Goal: Task Accomplishment & Management: Manage account settings

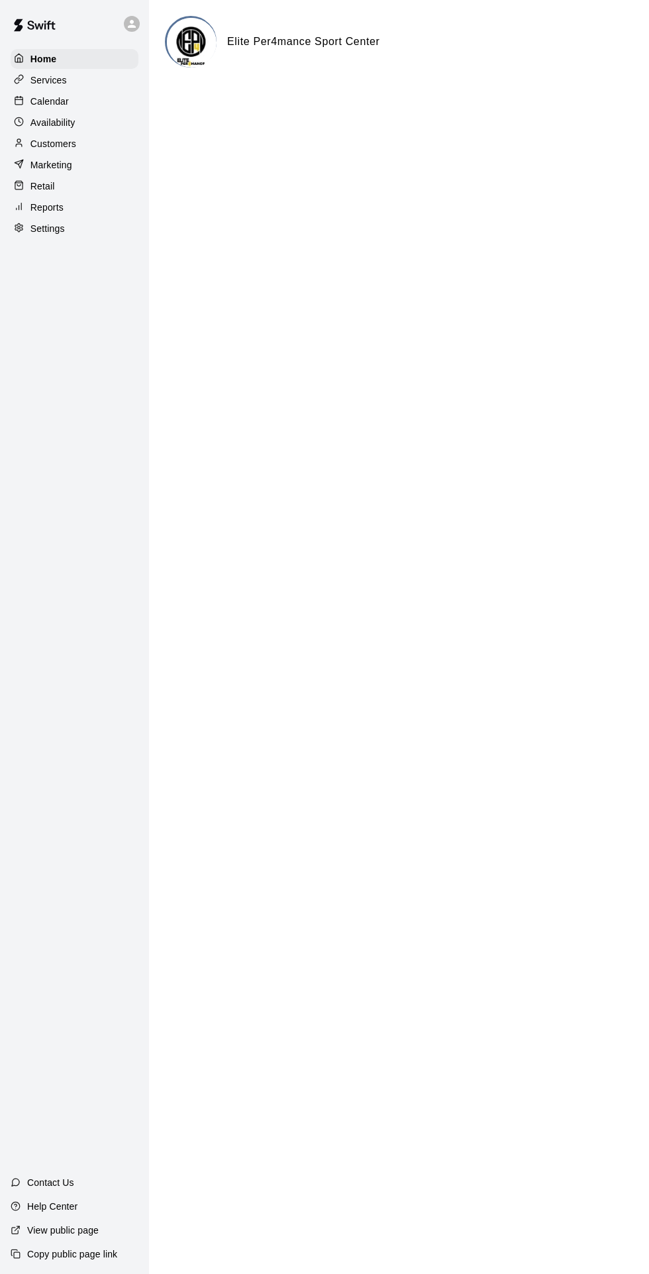
click at [38, 96] on p "Calendar" at bounding box center [49, 101] width 38 height 13
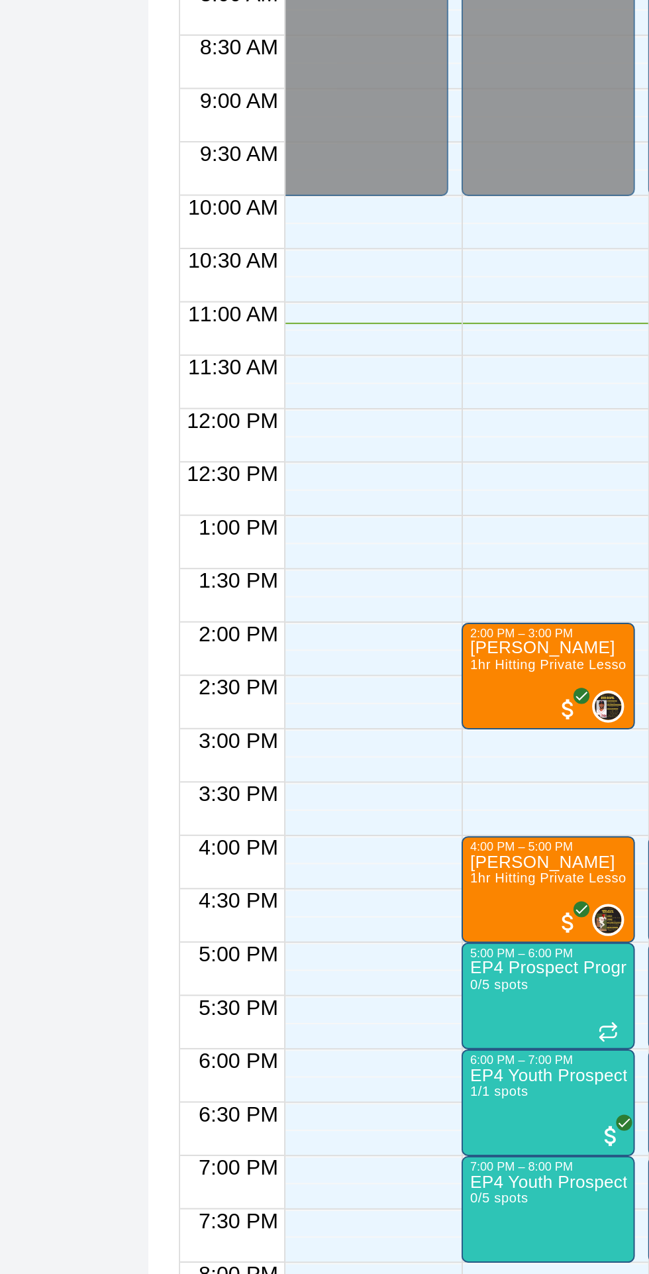
scroll to position [0, 5]
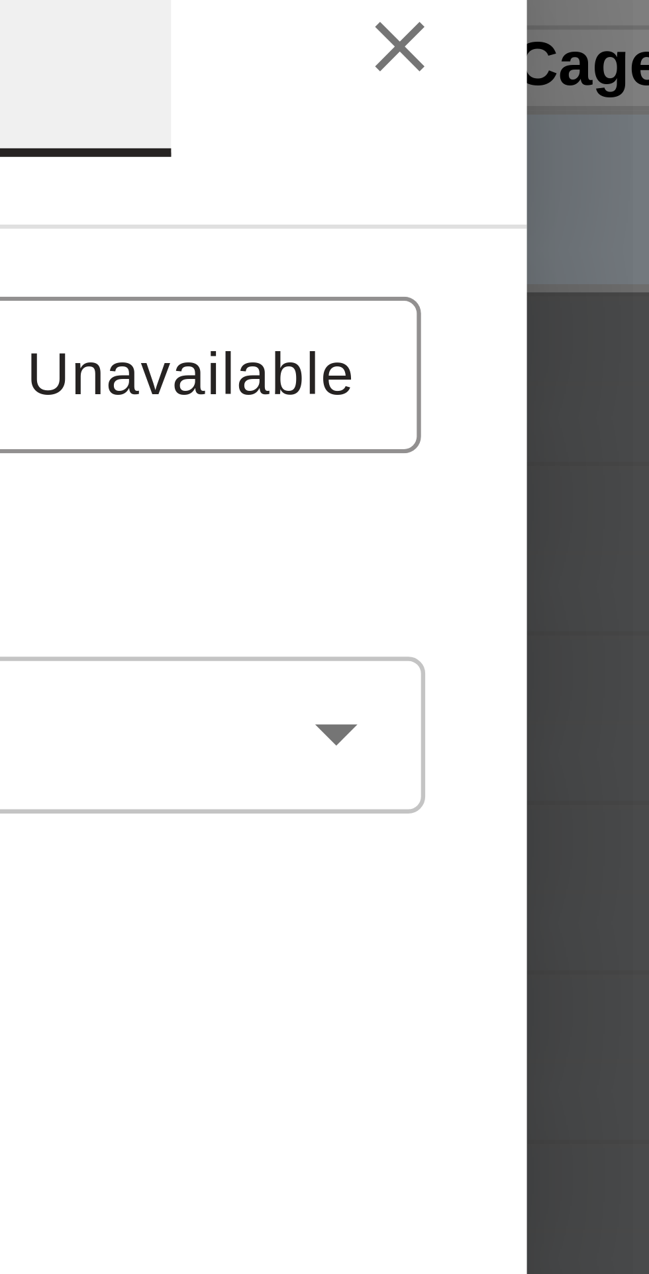
click at [510, 56] on icon "Close" at bounding box center [503, 49] width 13 height 13
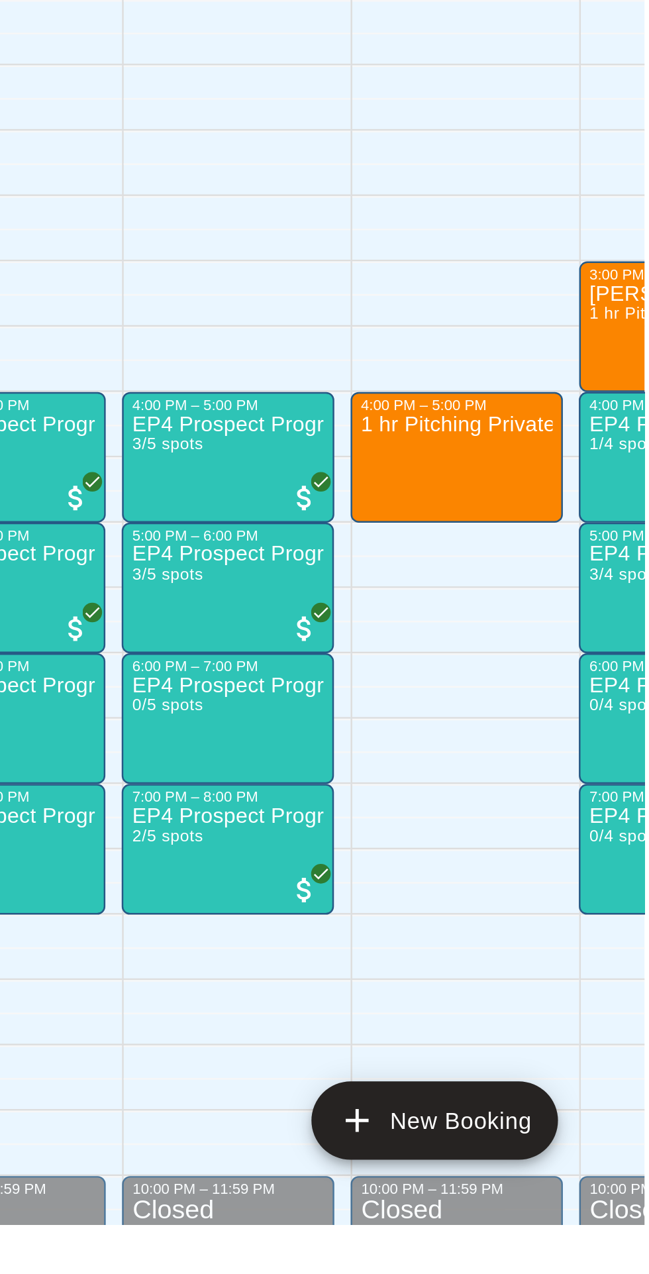
scroll to position [0, 0]
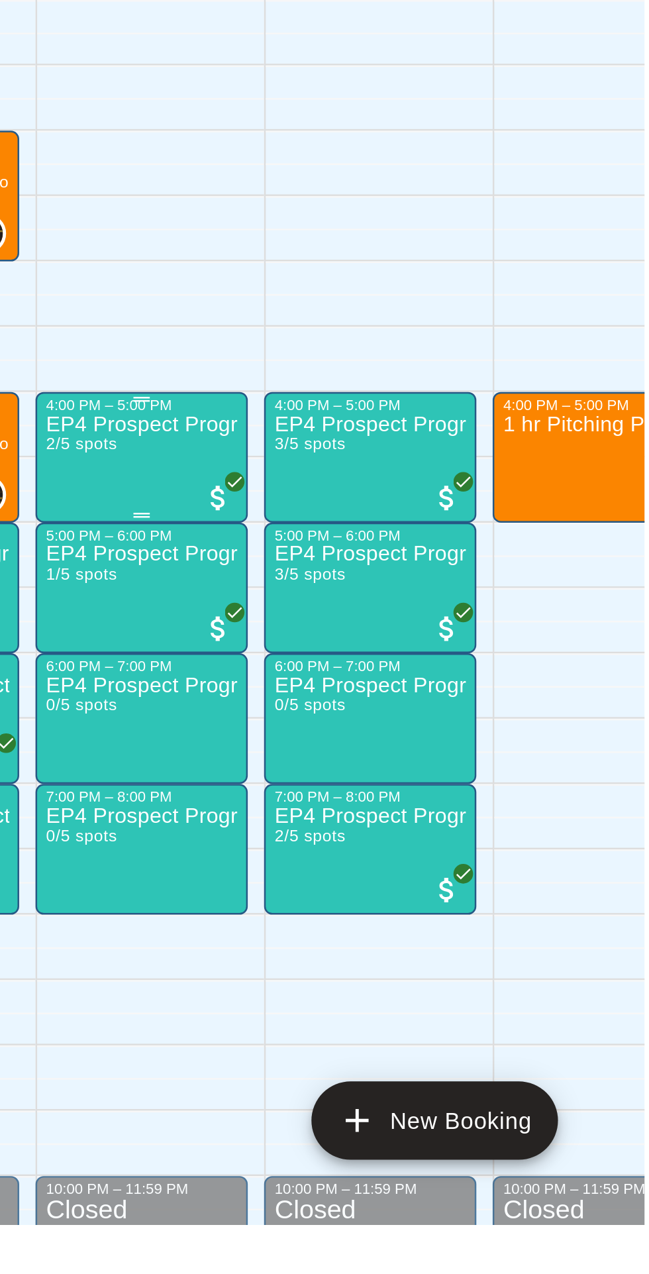
click at [470, 977] on span "All customers have paid" at bounding box center [476, 979] width 13 height 13
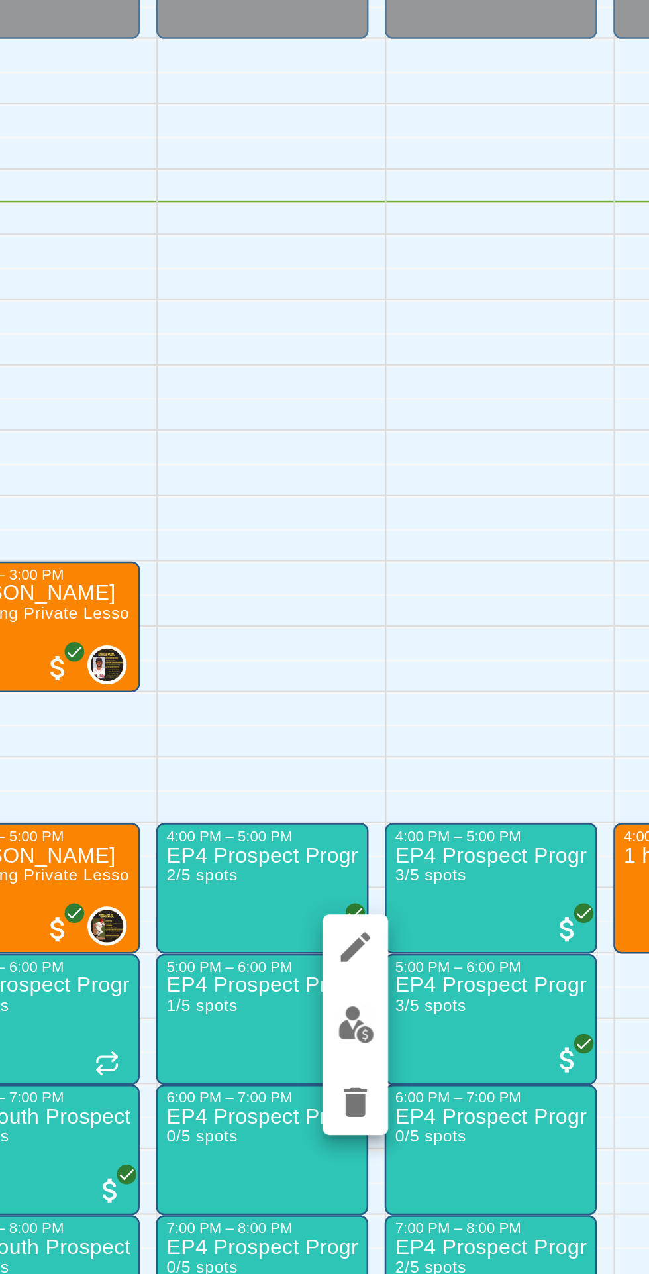
click at [483, 1023] on img "edit" at bounding box center [483, 1018] width 15 height 15
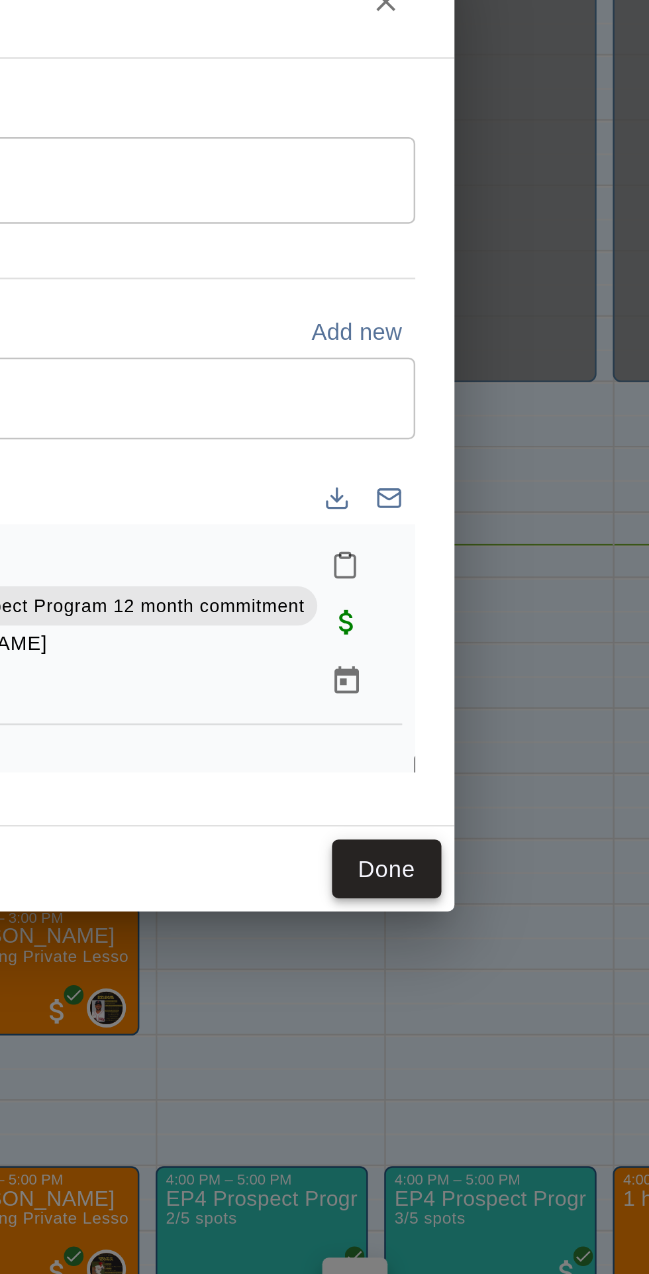
click at [518, 828] on button "Done" at bounding box center [496, 816] width 44 height 25
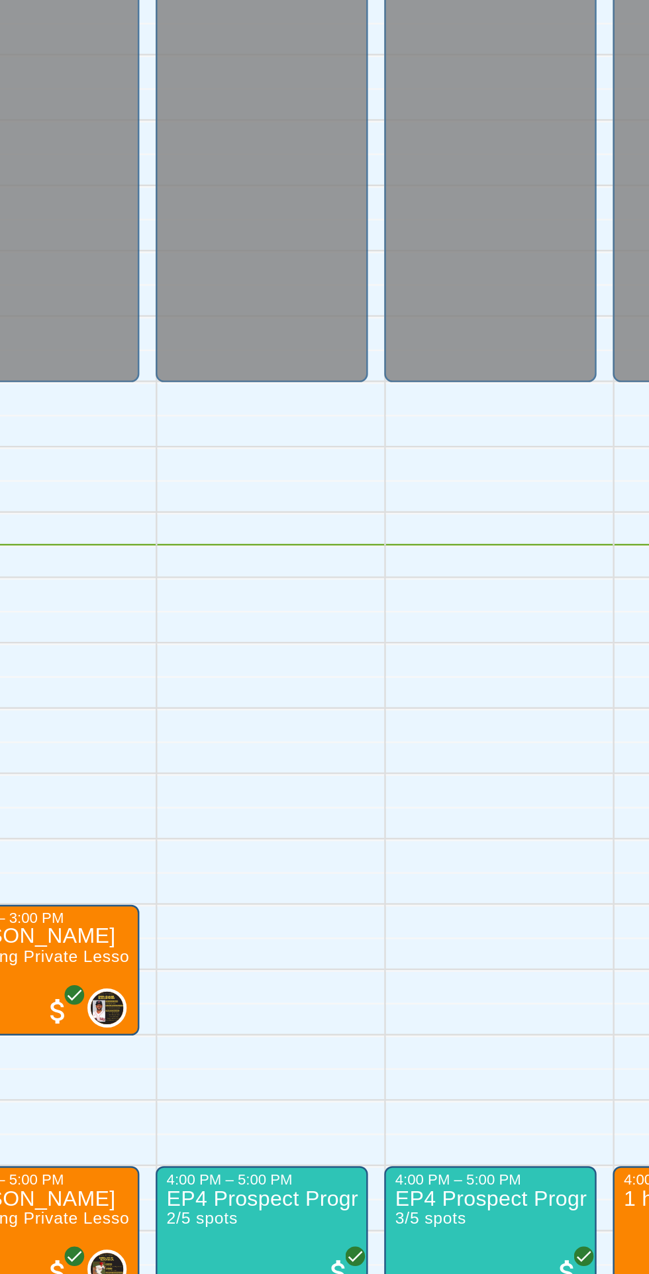
scroll to position [70, 0]
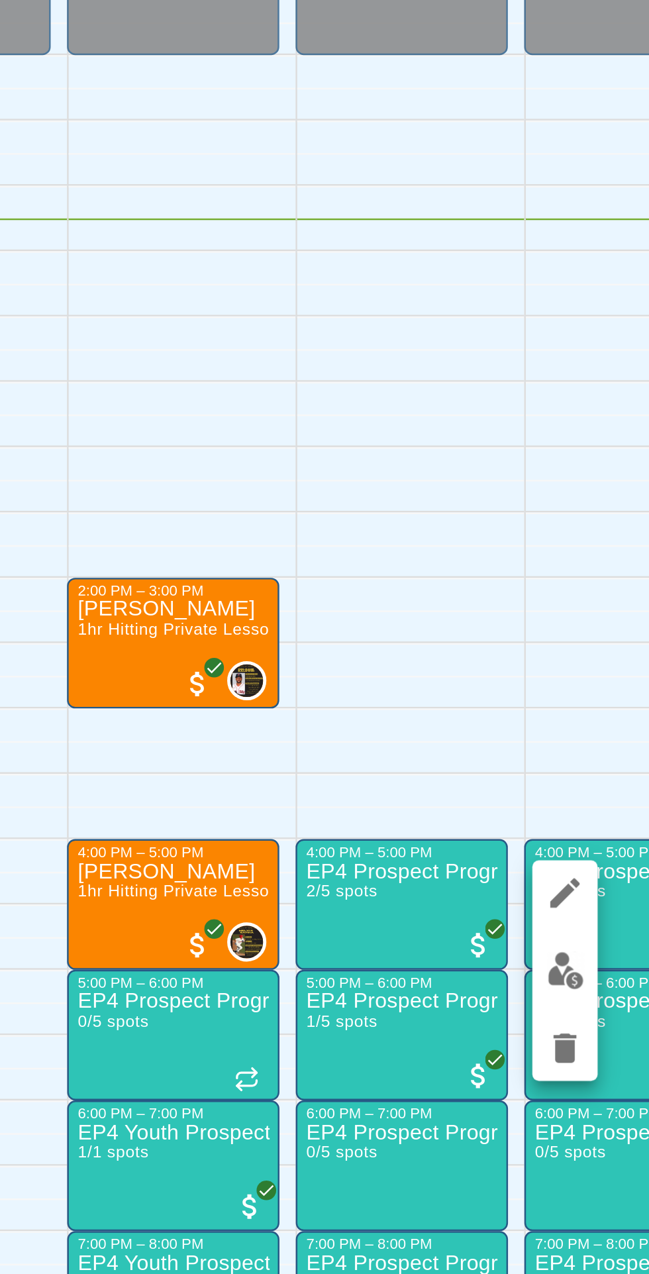
click at [514, 921] on img "edit" at bounding box center [511, 919] width 15 height 15
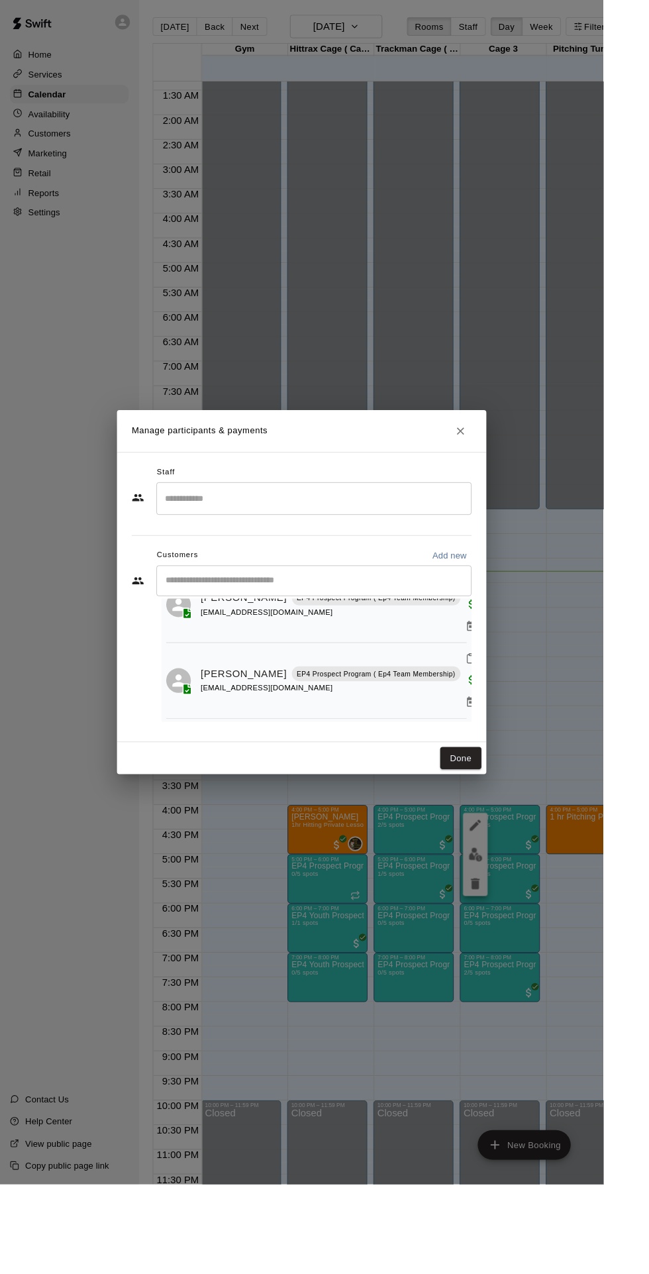
scroll to position [82, 0]
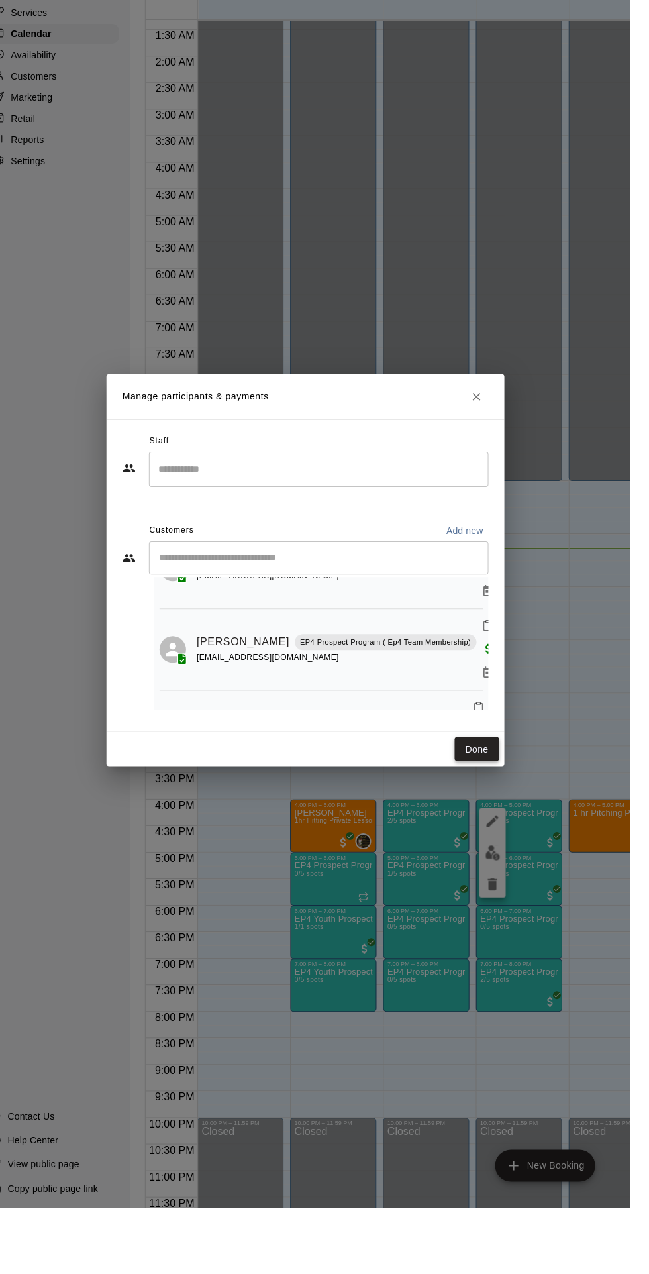
click at [518, 828] on button "Done" at bounding box center [496, 816] width 44 height 25
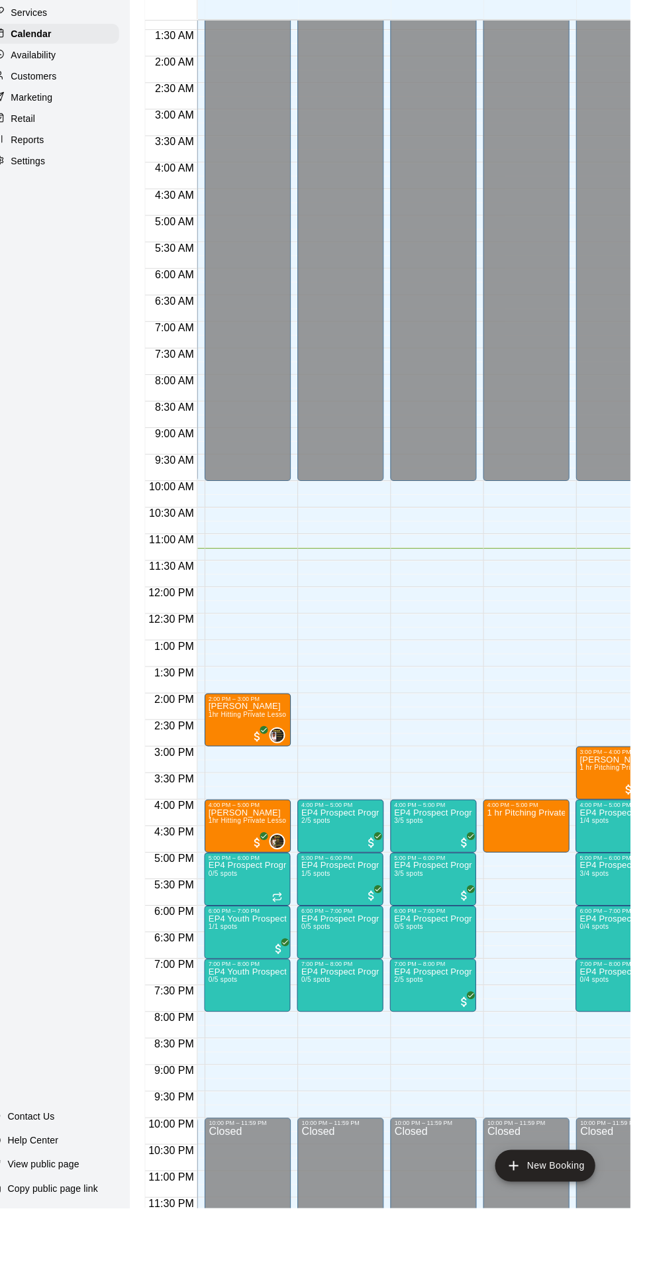
scroll to position [0, 89]
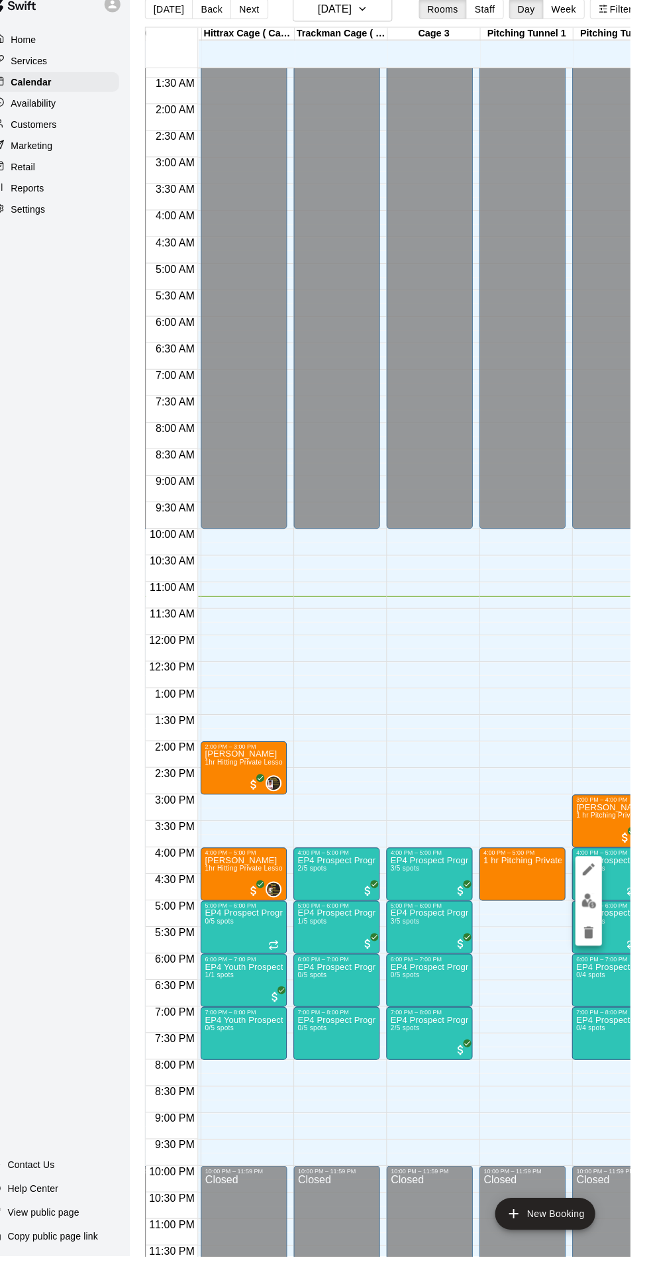
click at [618, 926] on button "edit" at bounding box center [607, 920] width 27 height 26
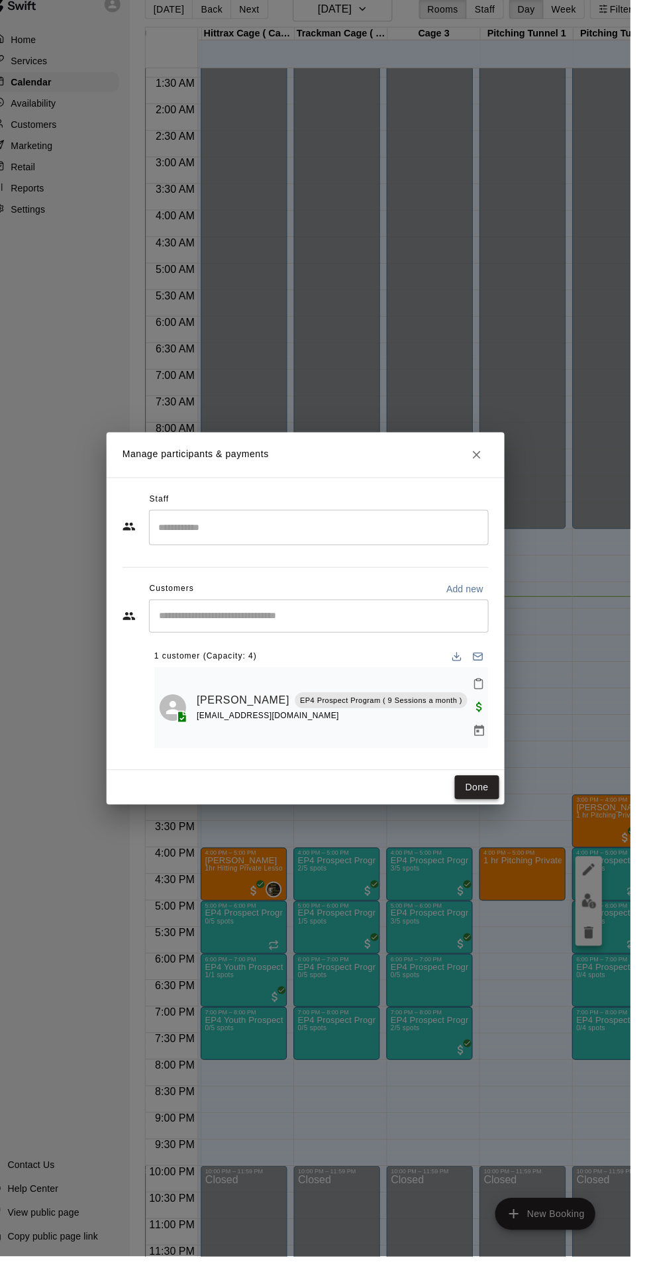
click at [516, 818] on button "Done" at bounding box center [496, 806] width 44 height 25
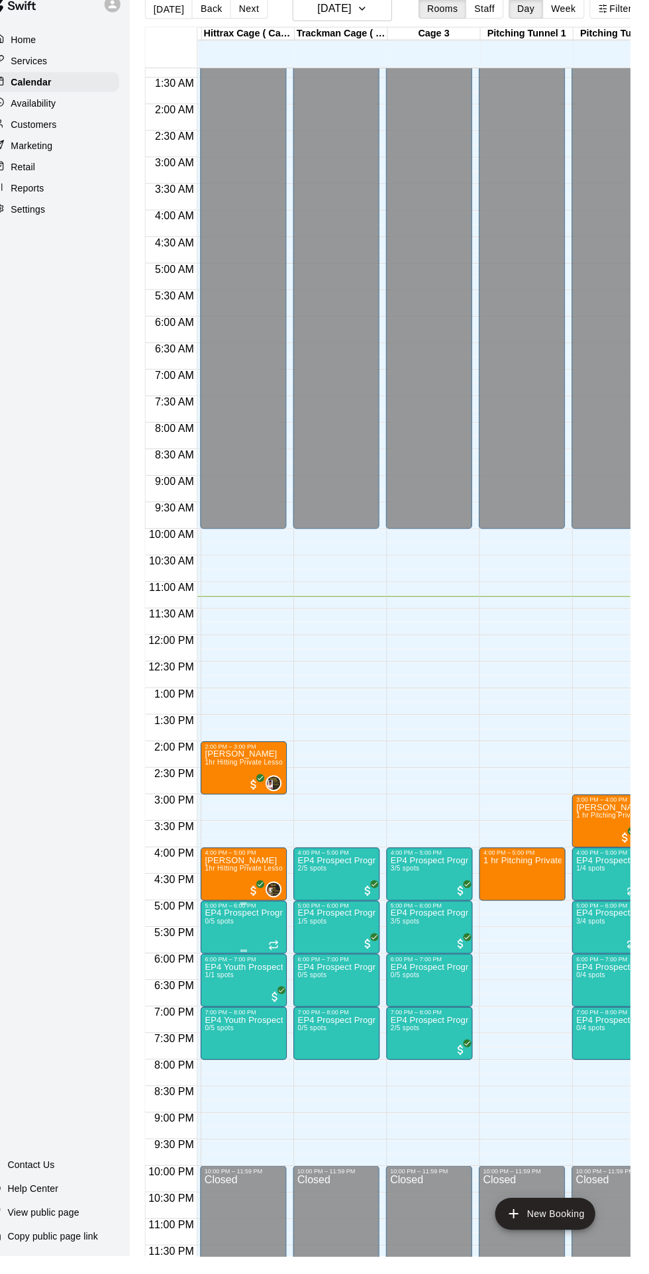
click at [228, 984] on div at bounding box center [236, 972] width 27 height 89
click at [250, 980] on div at bounding box center [324, 637] width 649 height 1274
click at [256, 974] on div at bounding box center [324, 637] width 649 height 1274
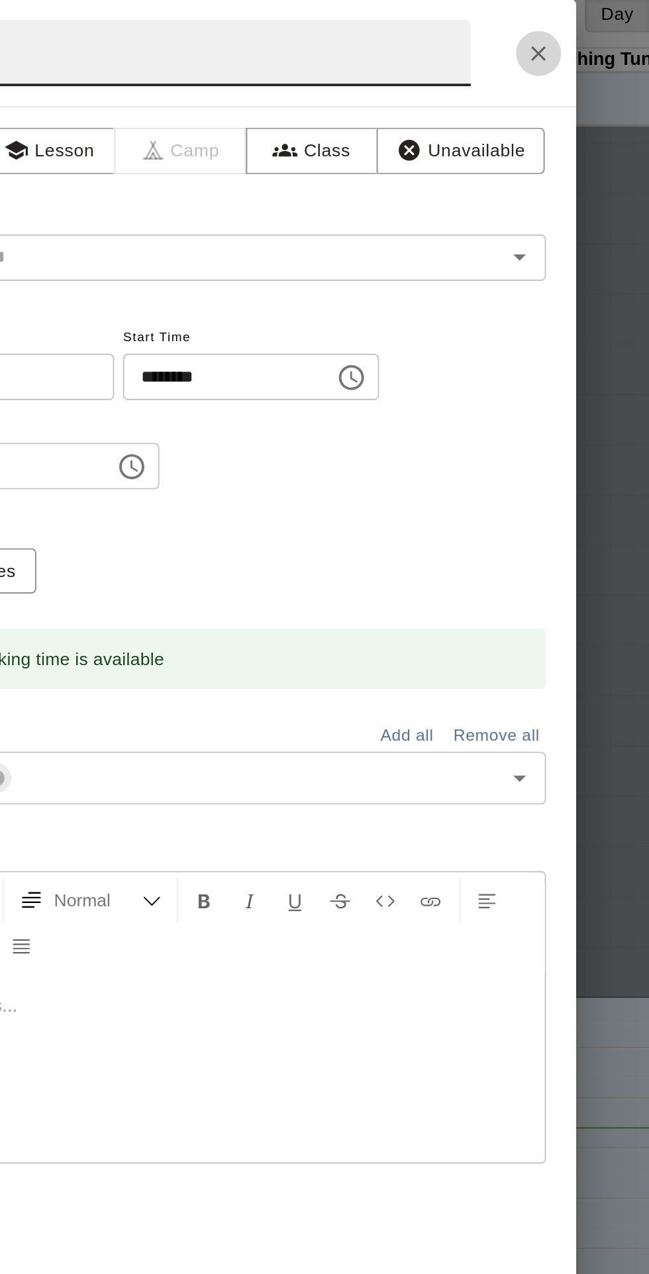
click at [510, 56] on icon "Close" at bounding box center [503, 49] width 13 height 13
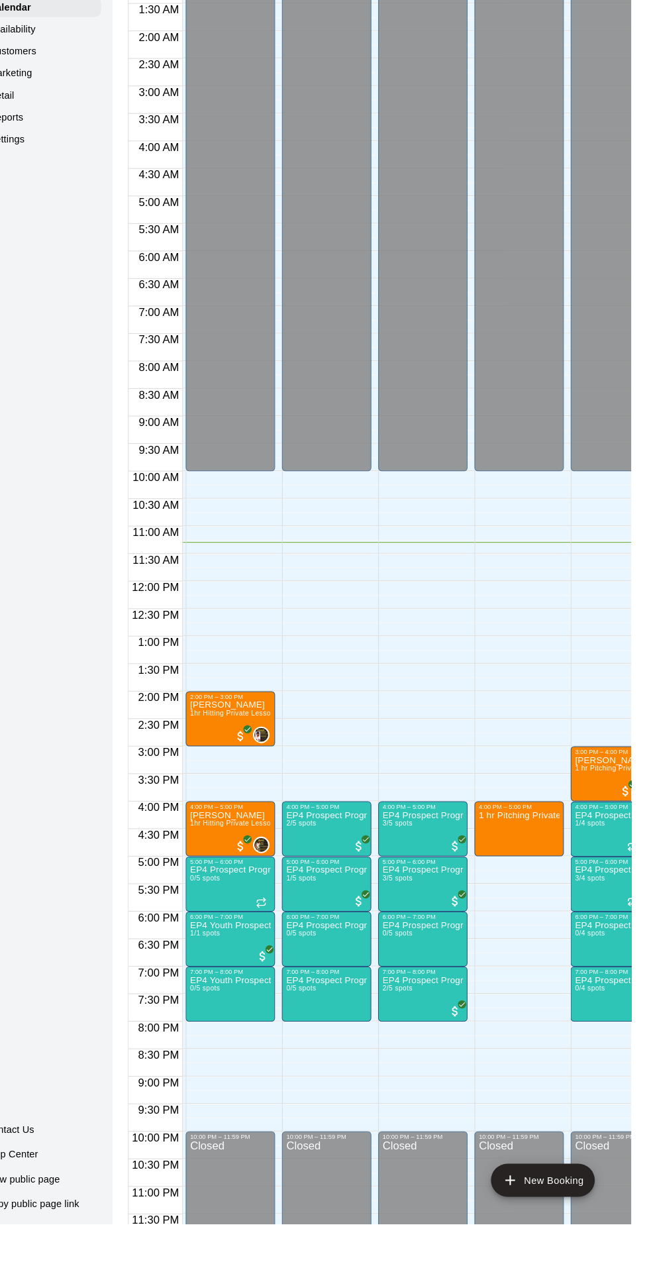
scroll to position [70, 89]
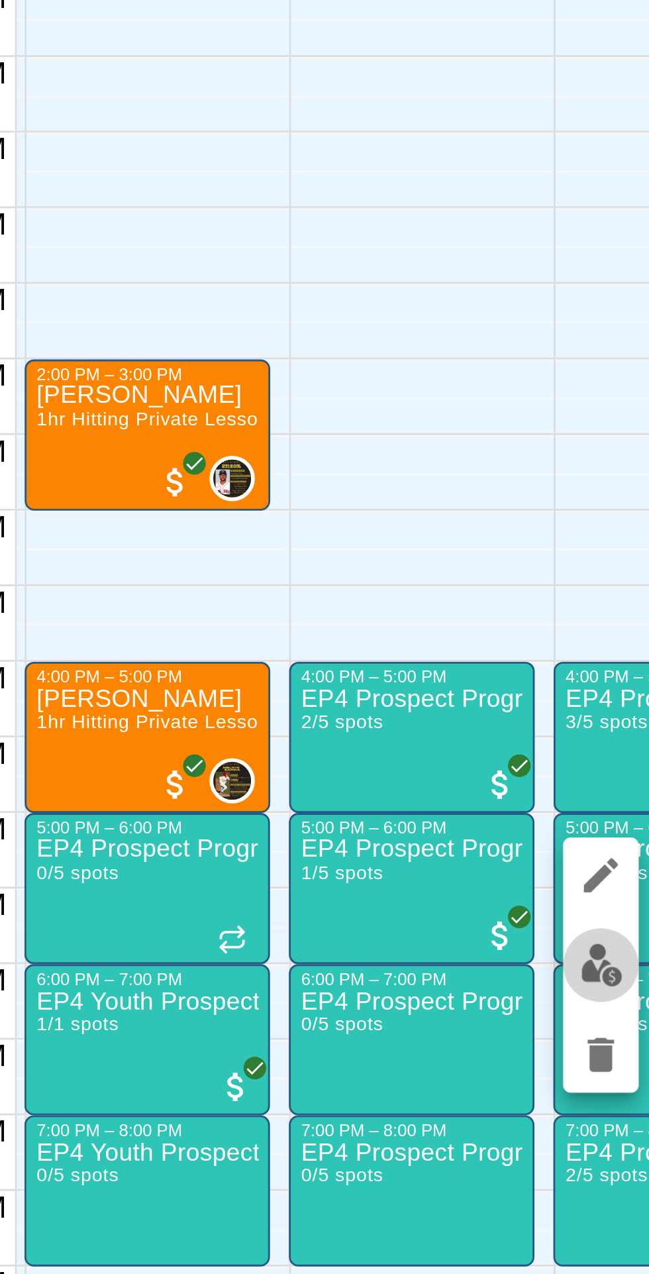
click at [420, 973] on img "edit" at bounding box center [422, 972] width 15 height 15
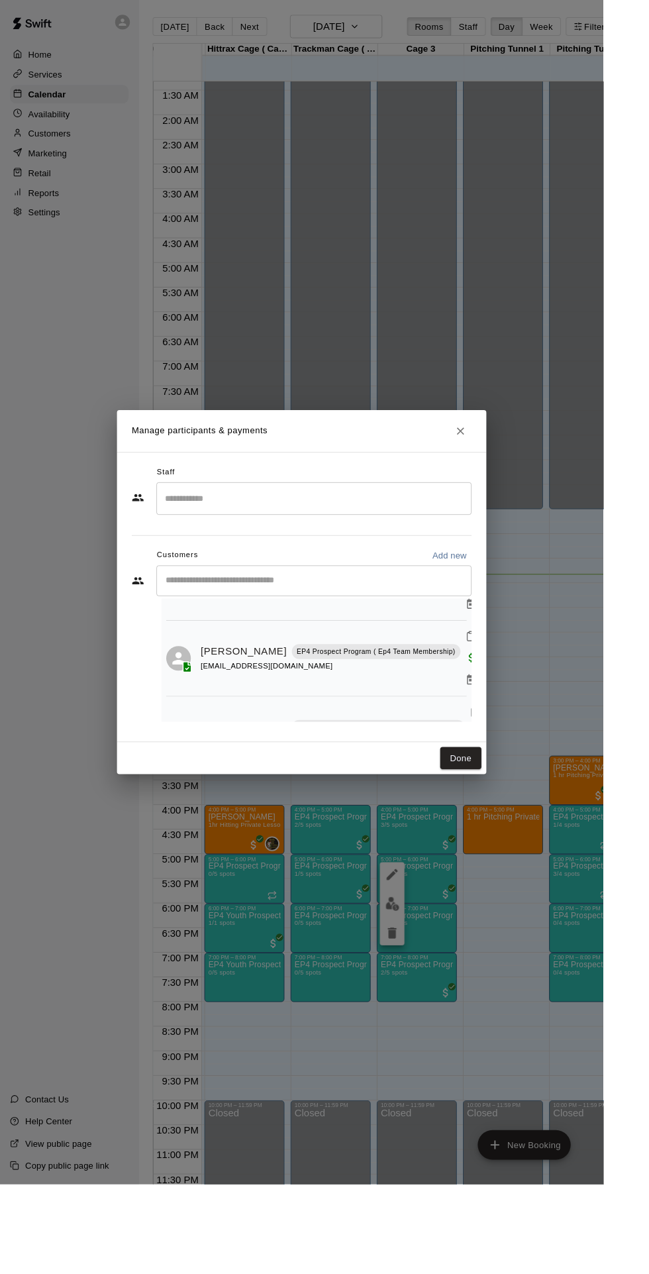
scroll to position [104, 0]
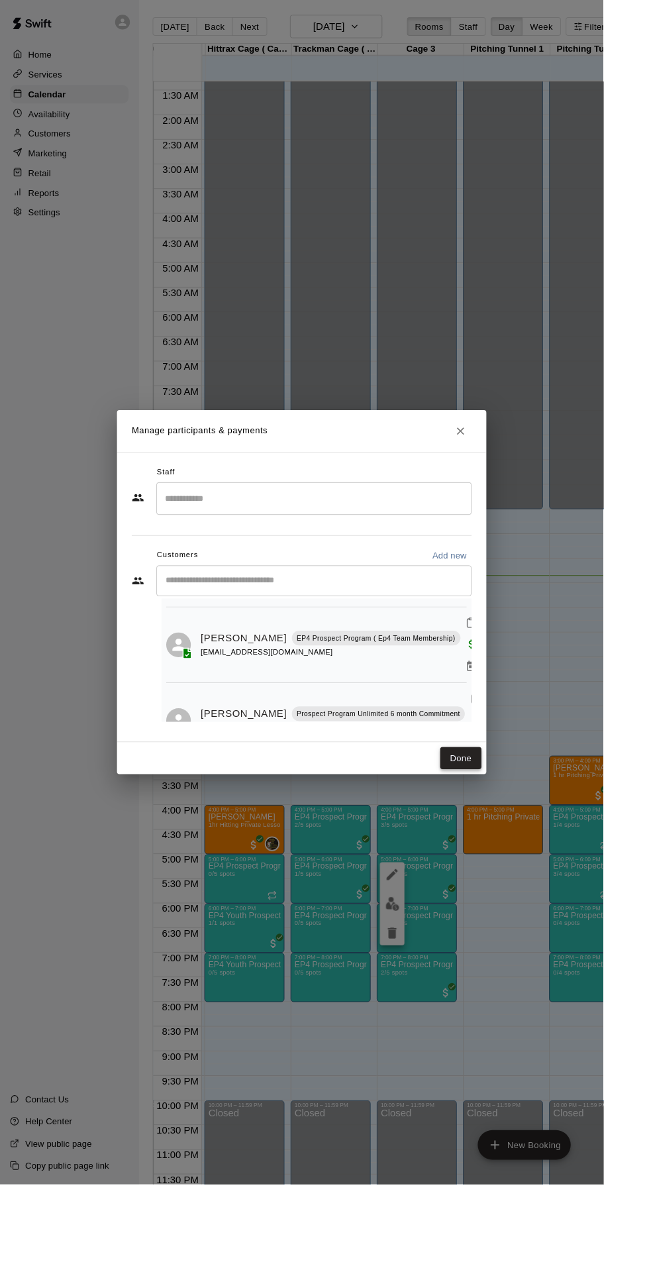
click at [518, 828] on button "Done" at bounding box center [496, 816] width 44 height 25
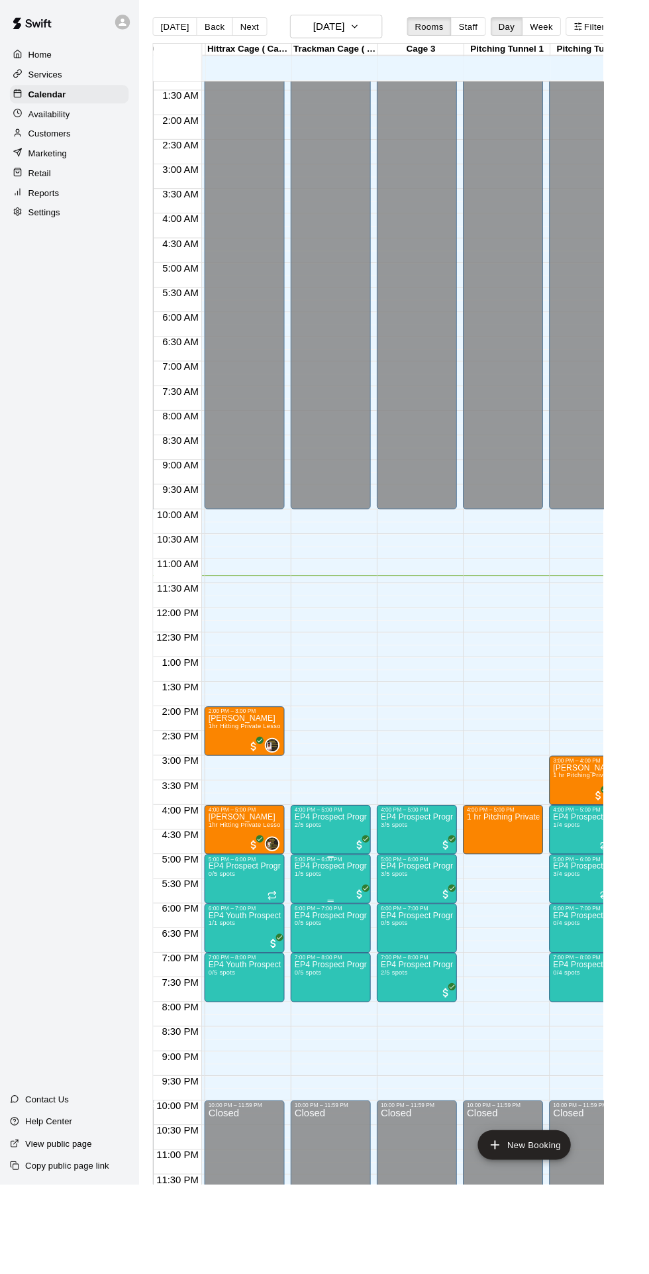
click at [345, 984] on div at bounding box center [324, 637] width 649 height 1274
click at [342, 976] on button "edit" at bounding box center [329, 973] width 27 height 26
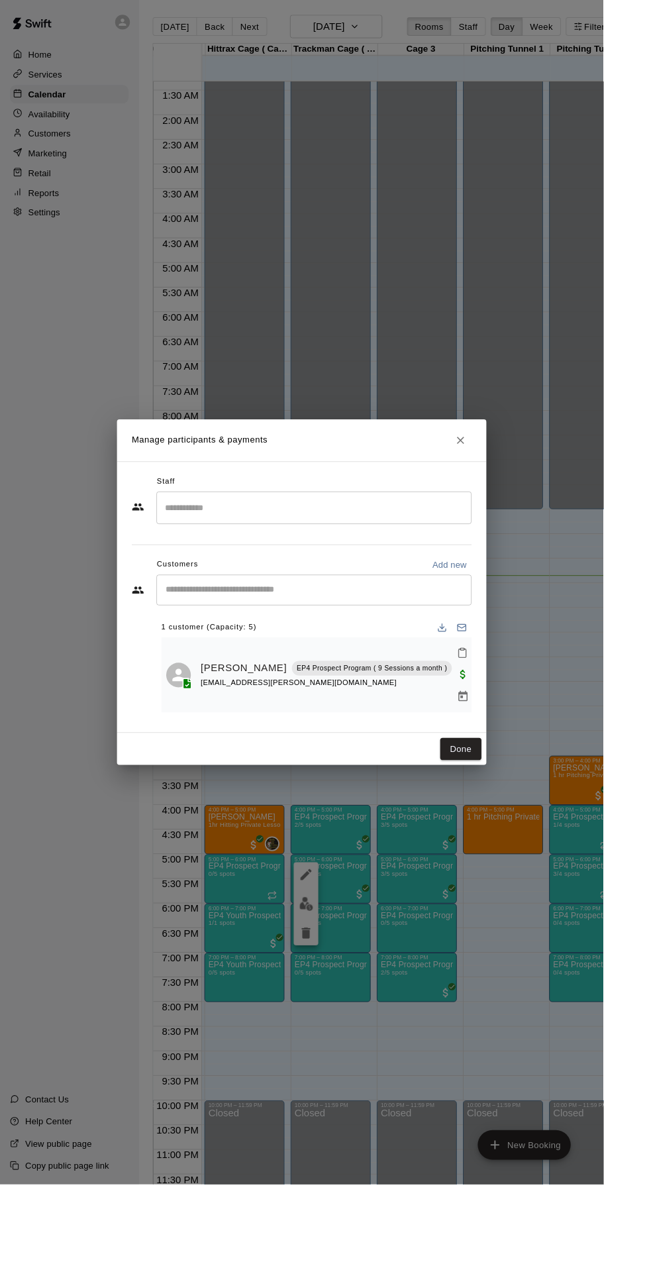
click at [397, 686] on div "1 customer (Capacity: 5)" at bounding box center [341, 675] width 334 height 21
click at [419, 651] on div "​" at bounding box center [337, 634] width 339 height 33
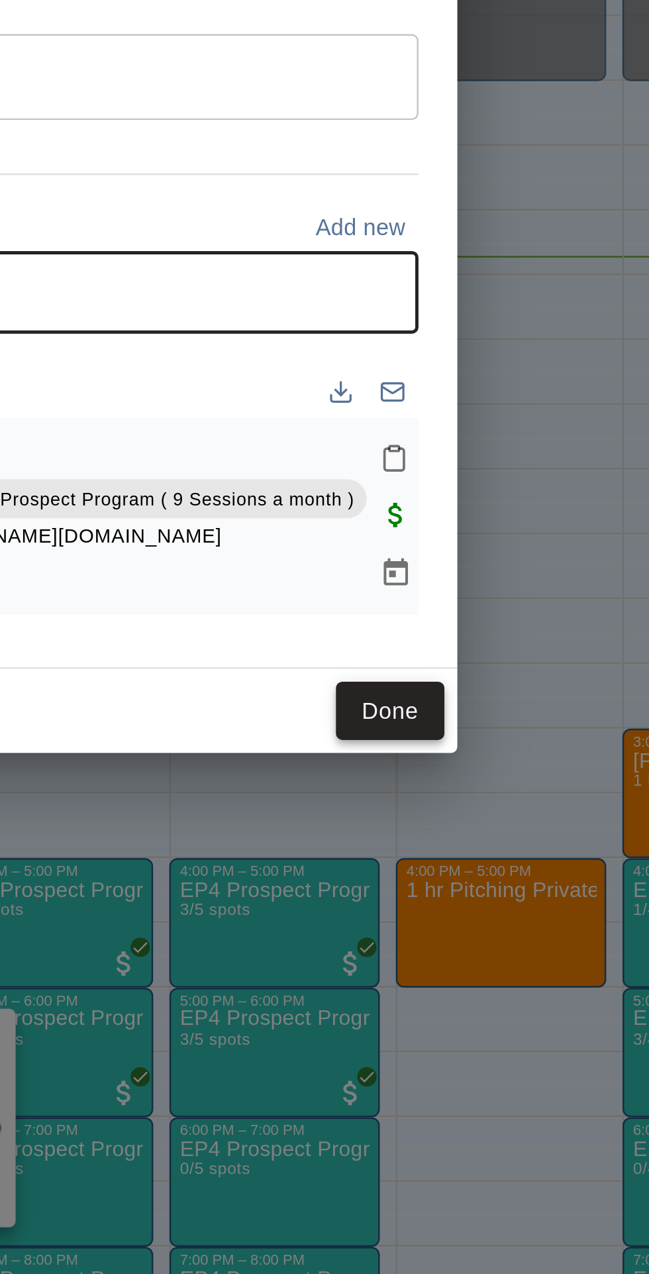
click at [518, 818] on button "Done" at bounding box center [496, 806] width 44 height 25
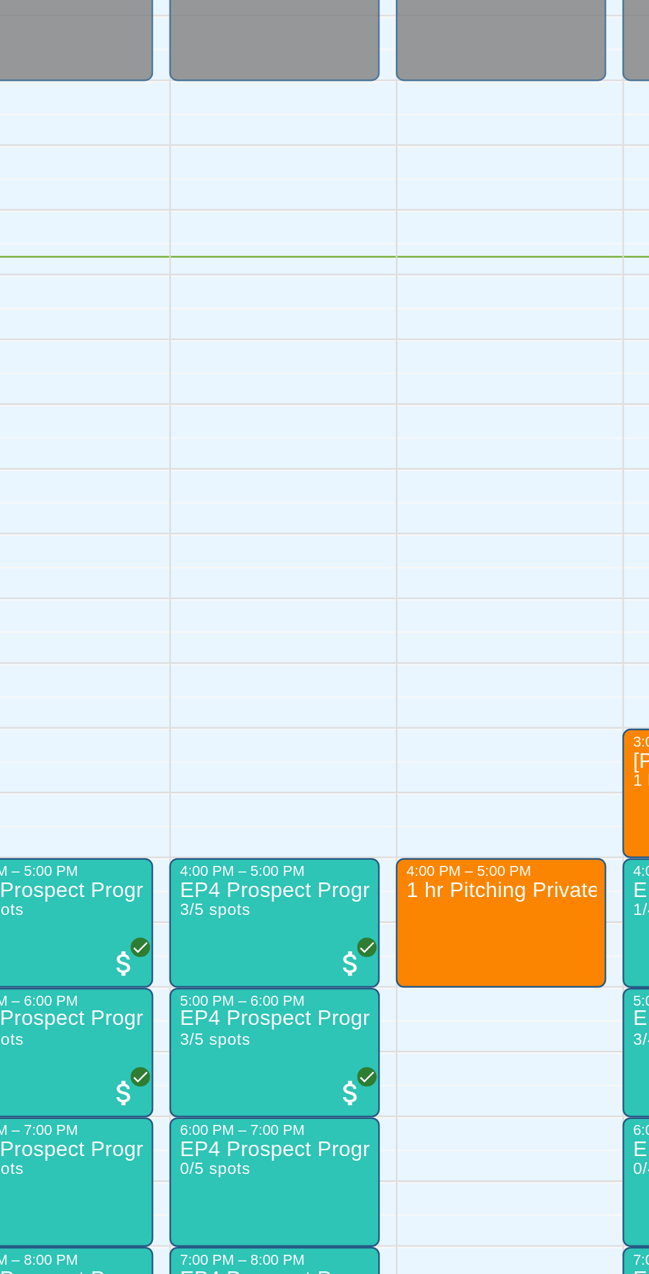
scroll to position [70, 89]
click at [591, 948] on div "5:00 PM – 6:00 PM EP4 Prospect Program Pitching (Ages [DEMOGRAPHIC_DATA]+ ) 3/4…" at bounding box center [634, 945] width 86 height 53
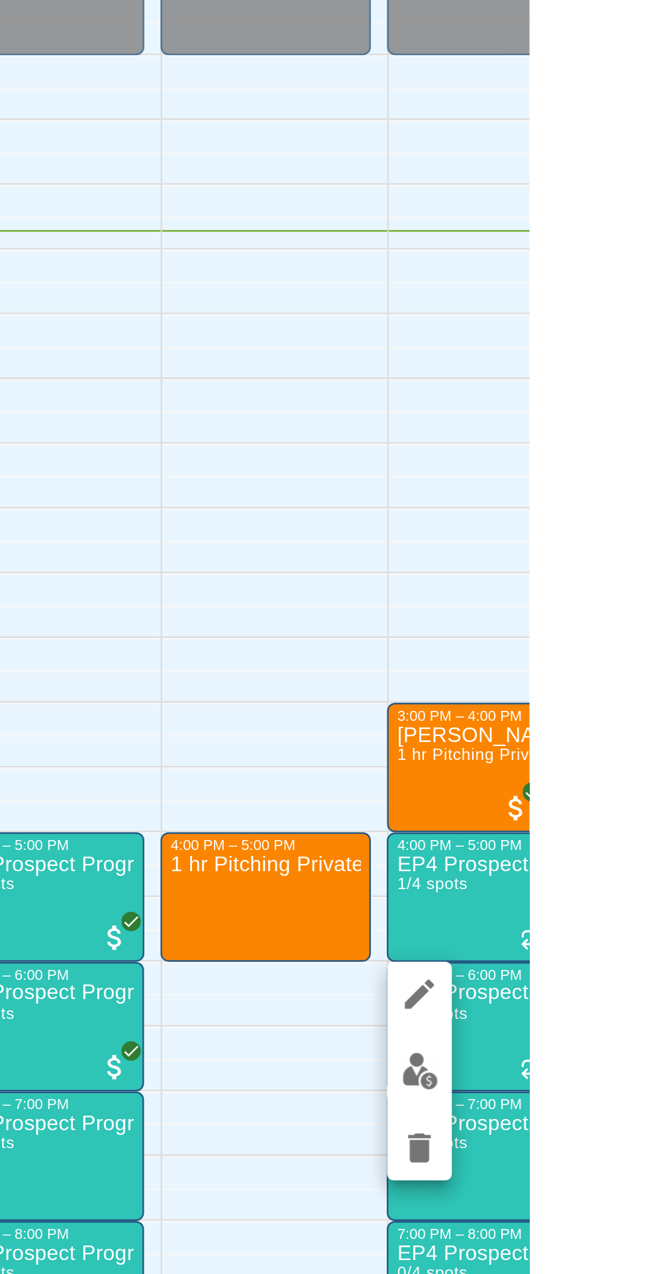
click at [604, 967] on img "edit" at bounding box center [604, 963] width 15 height 15
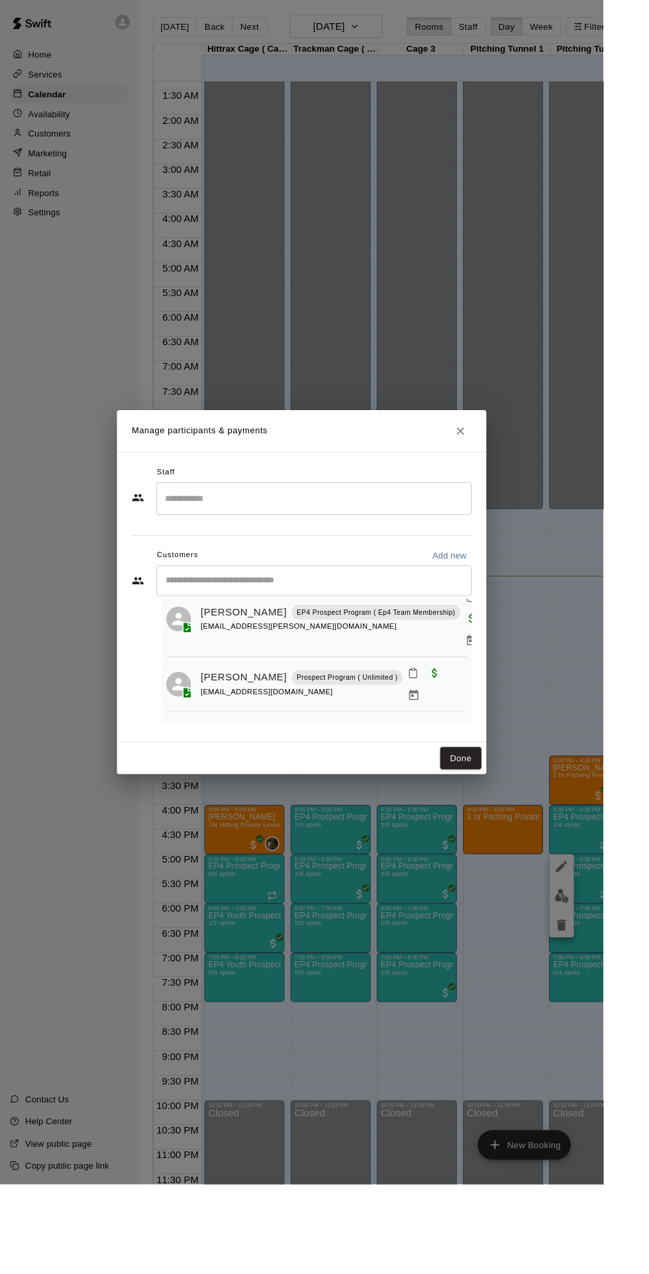
scroll to position [65, 0]
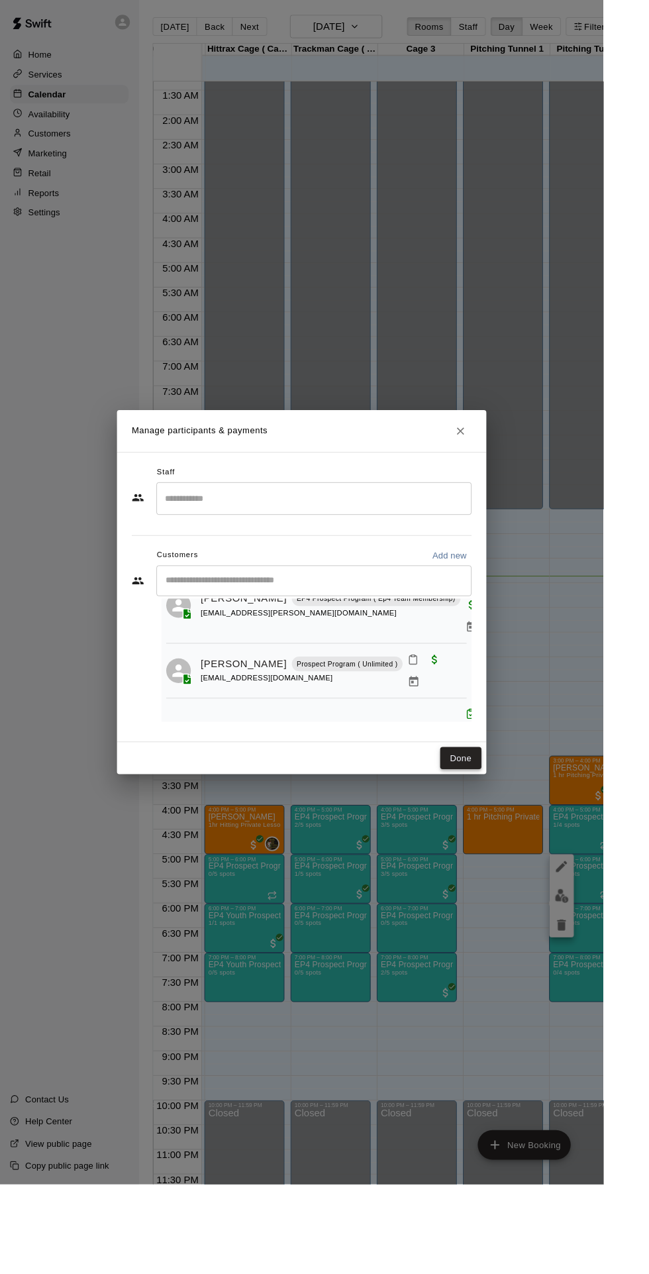
click at [518, 828] on button "Done" at bounding box center [496, 816] width 44 height 25
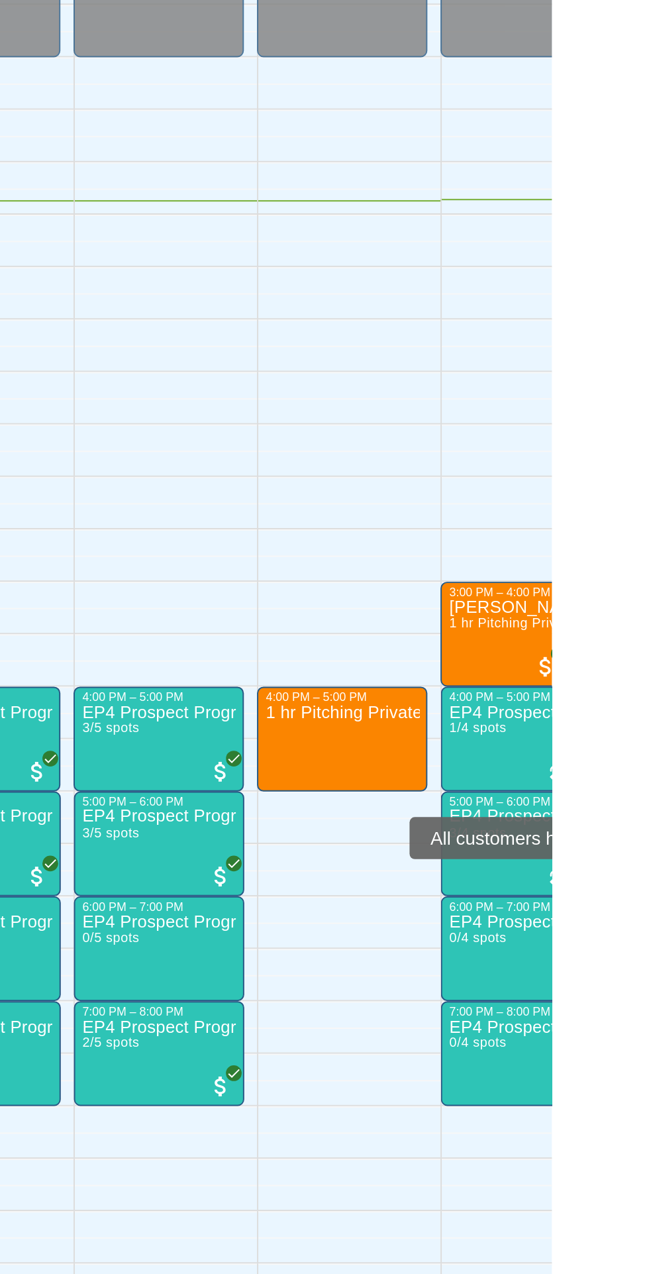
scroll to position [0, 0]
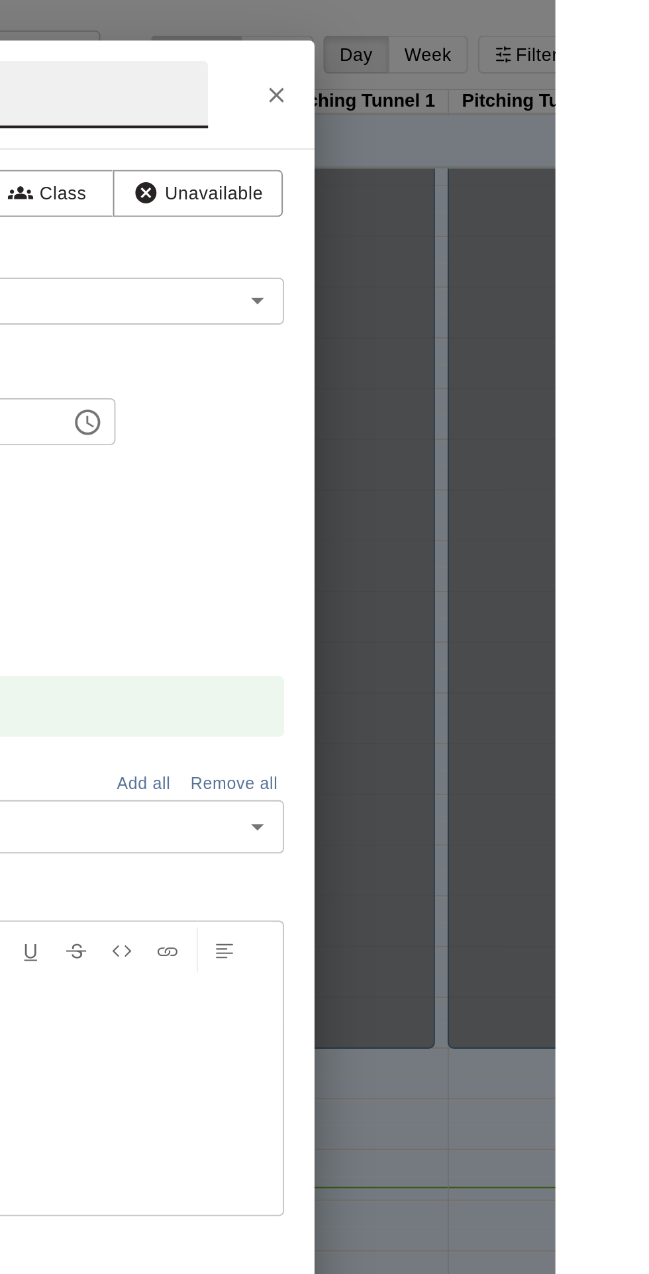
type input "**"
click at [516, 62] on button "Close" at bounding box center [504, 50] width 24 height 24
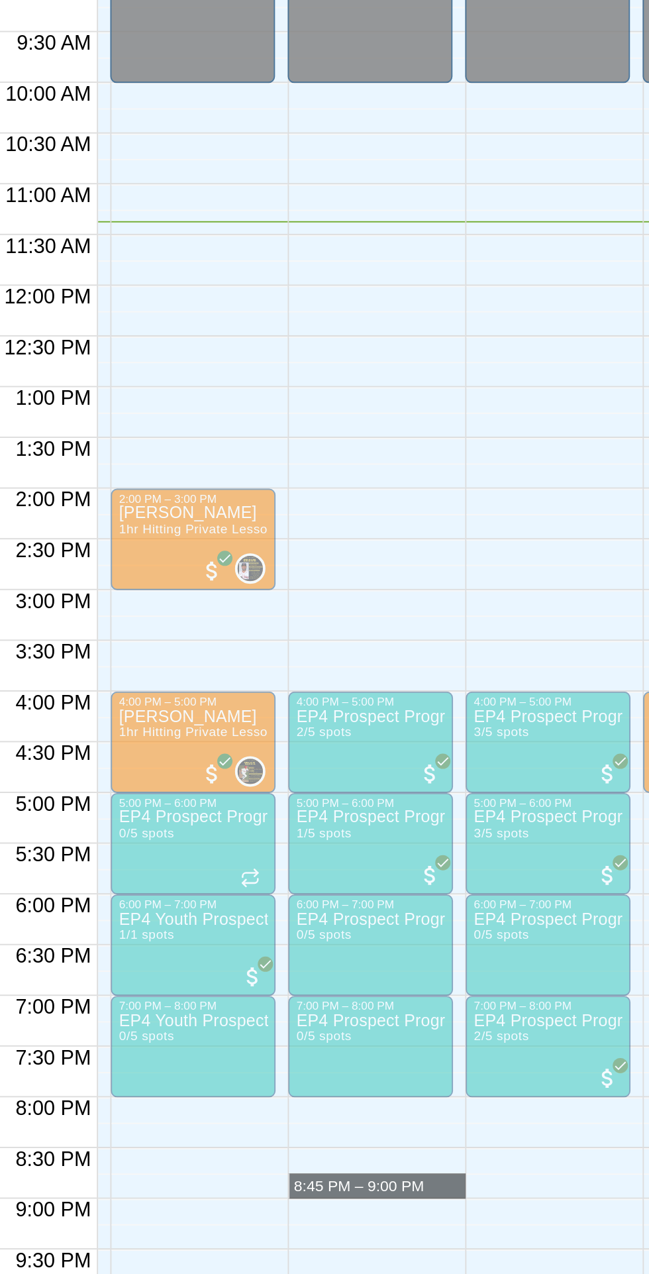
scroll to position [0, 85]
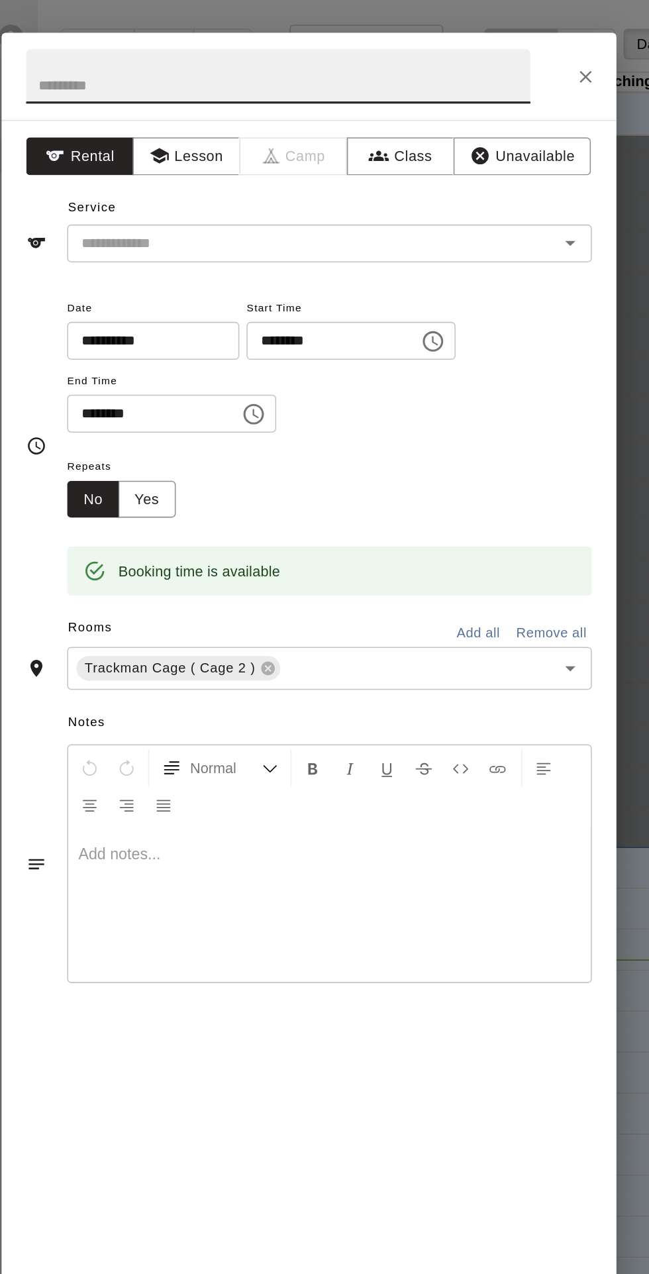
click at [508, 54] on icon "Close" at bounding box center [504, 50] width 8 height 8
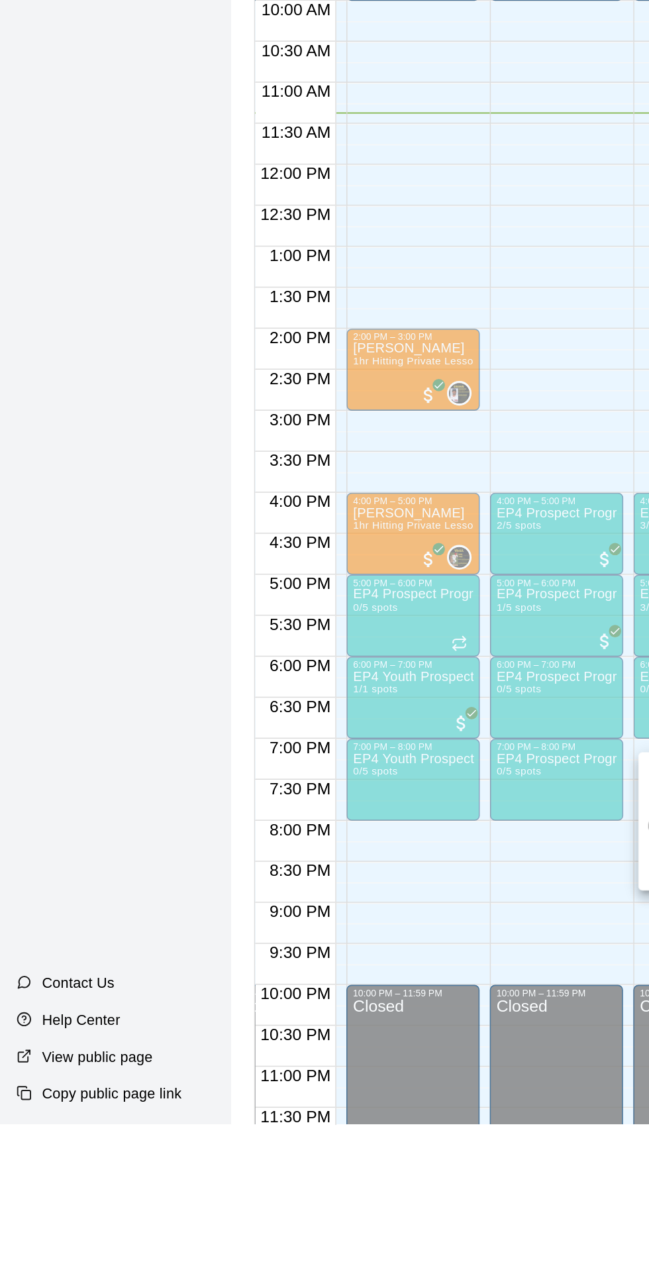
scroll to position [0, 0]
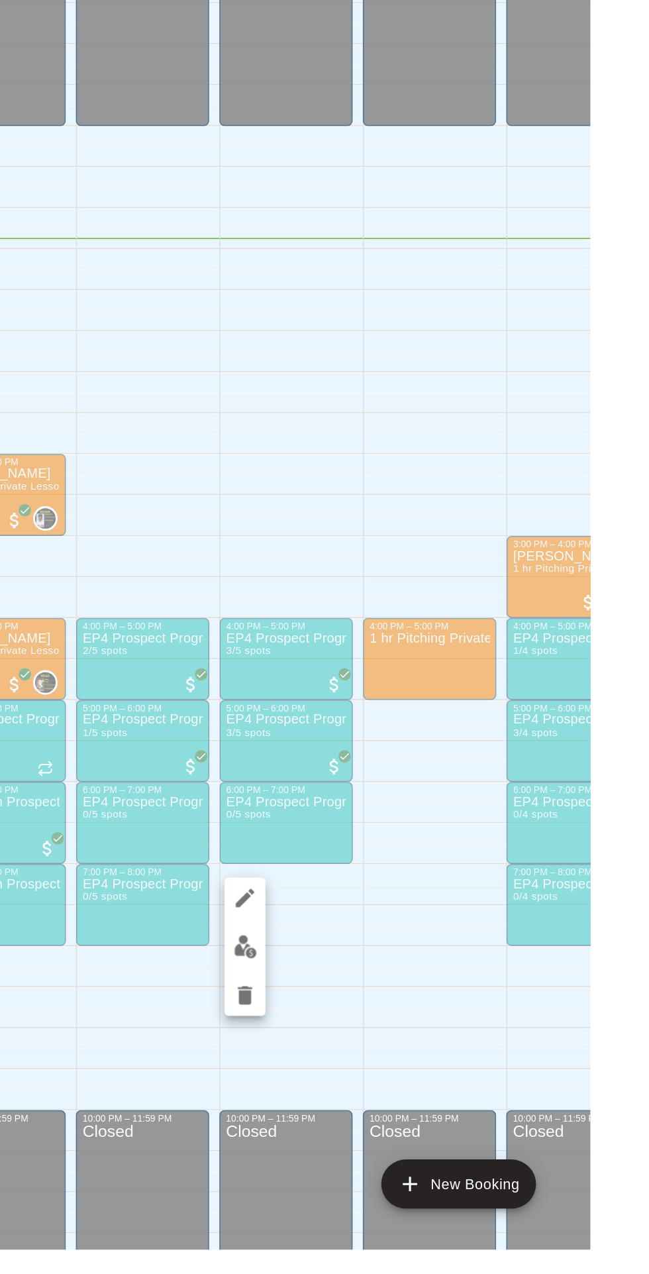
click at [424, 1078] on img "edit" at bounding box center [426, 1078] width 15 height 15
